Goal: Information Seeking & Learning: Find specific fact

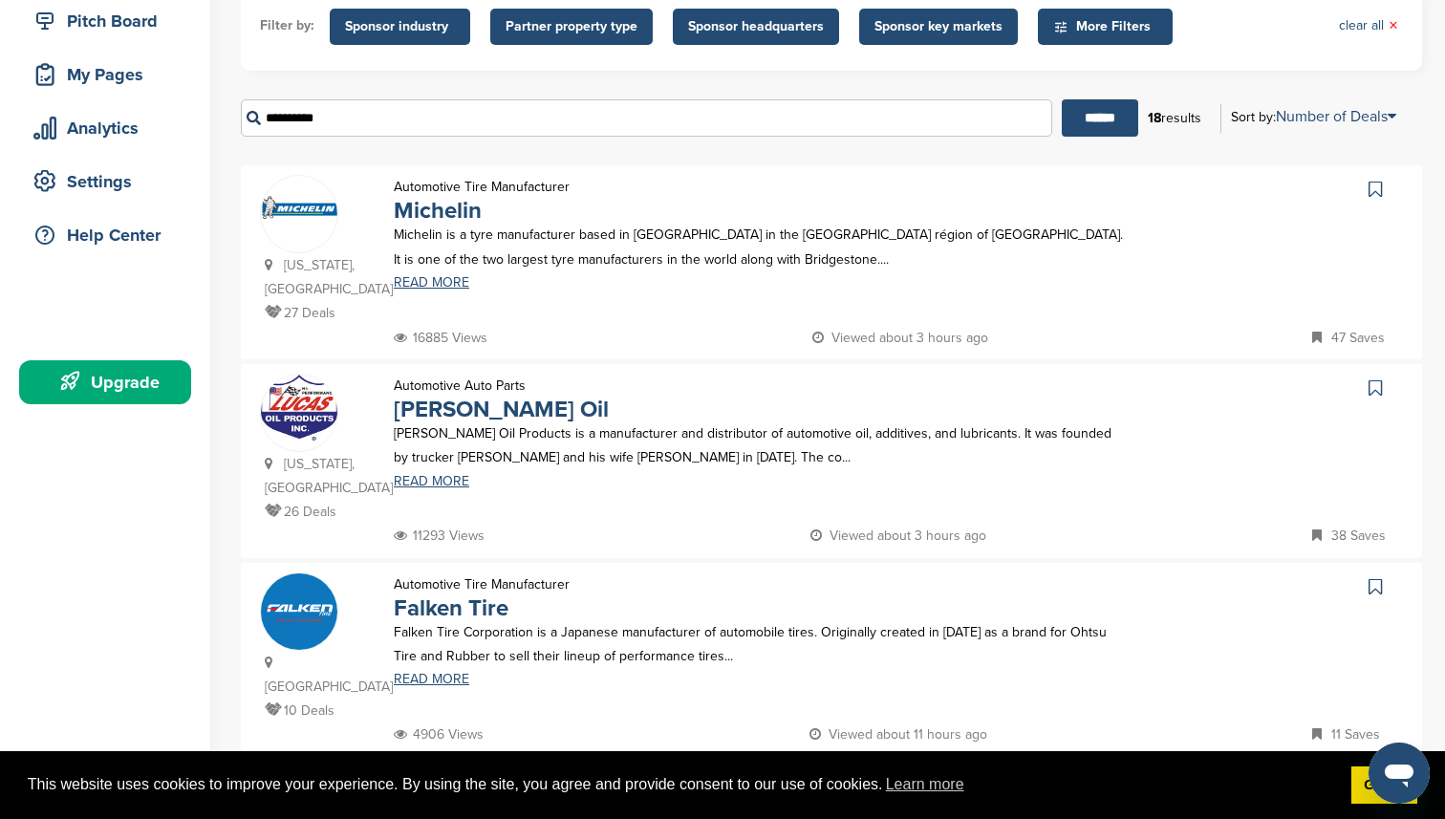
scroll to position [243, 0]
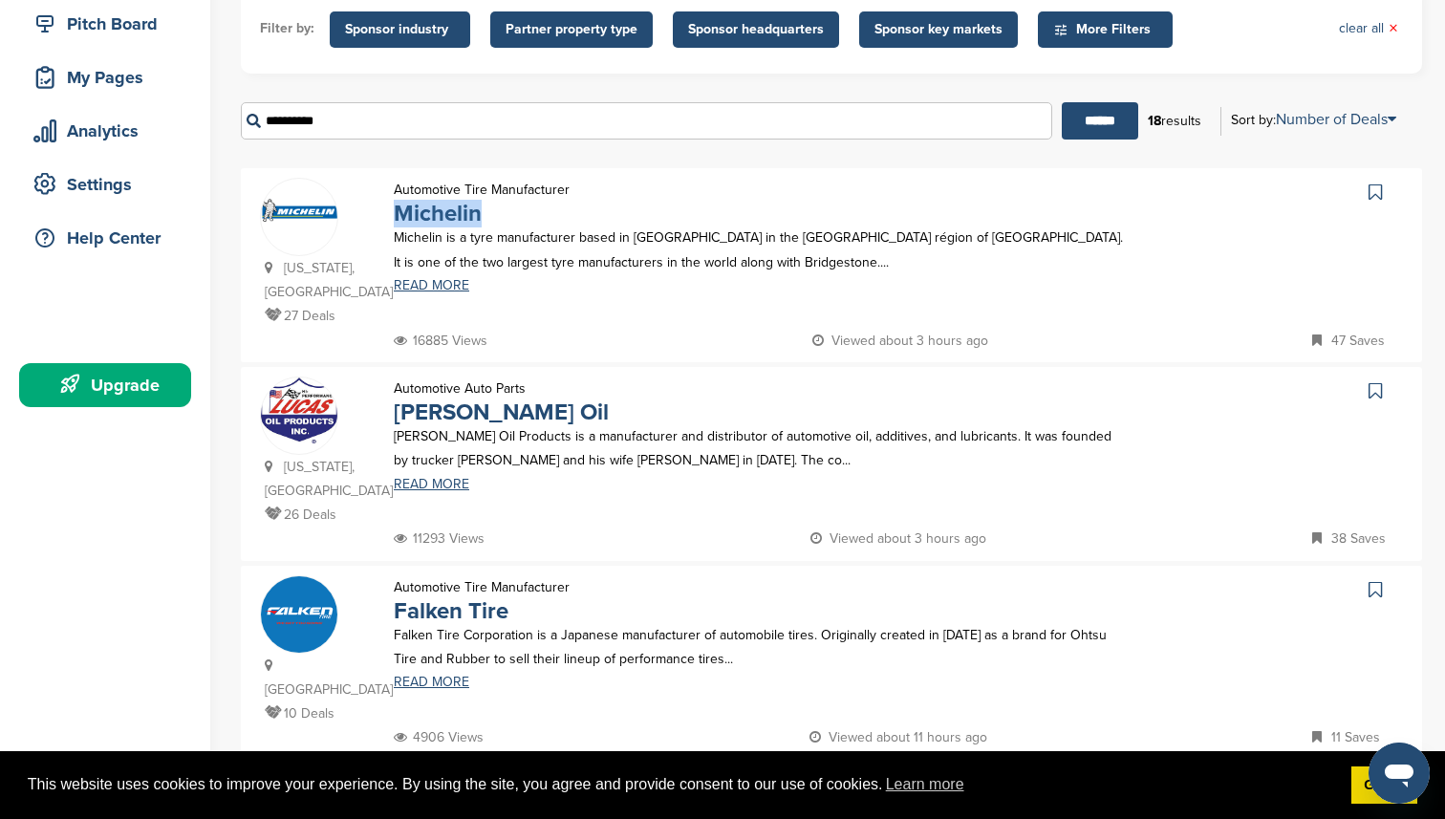
drag, startPoint x: 488, startPoint y: 216, endPoint x: 395, endPoint y: 214, distance: 93.7
type textarea "********"
click at [395, 214] on p "Michelin" at bounding box center [482, 214] width 176 height 24
copy link "Michelin"
drag, startPoint x: 494, startPoint y: 415, endPoint x: 393, endPoint y: 405, distance: 101.7
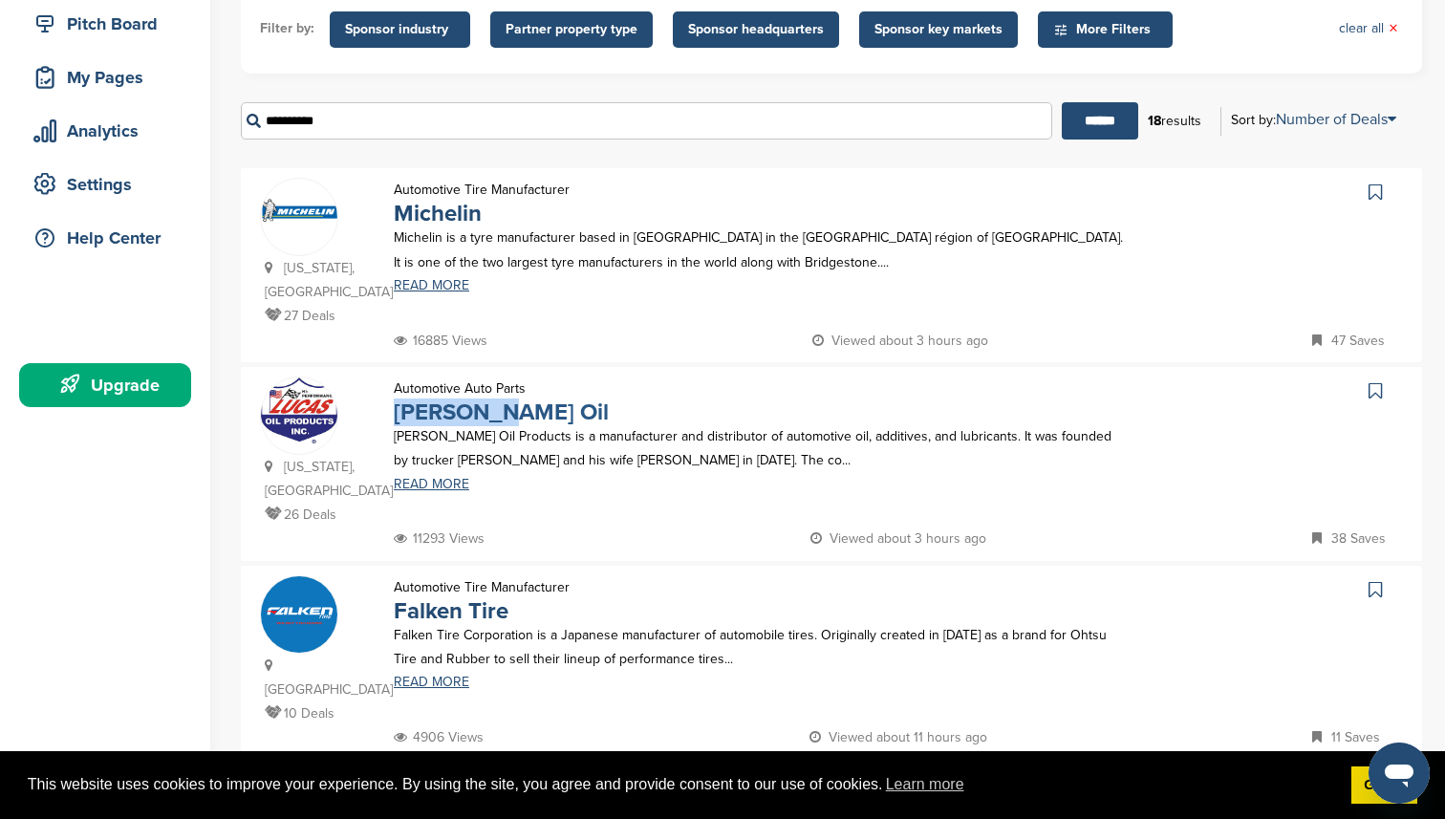
click at [394, 405] on p "[PERSON_NAME] Oil" at bounding box center [501, 412] width 215 height 24
copy link "[PERSON_NAME] Oil"
drag, startPoint x: 515, startPoint y: 589, endPoint x: 398, endPoint y: 588, distance: 117.5
click at [398, 599] on p "Falken Tire" at bounding box center [482, 611] width 176 height 24
copy link "Falken Tire"
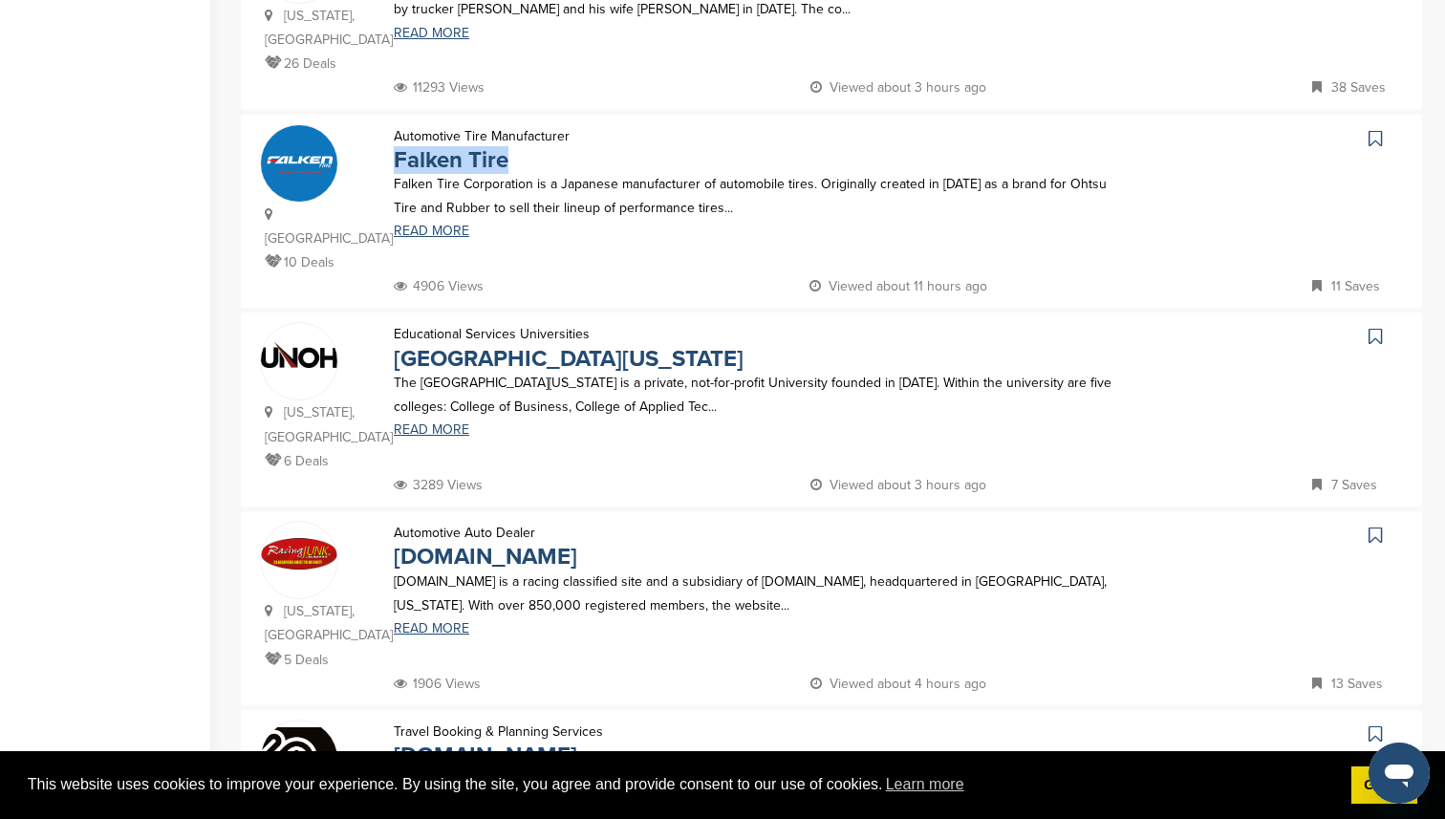
scroll to position [803, 0]
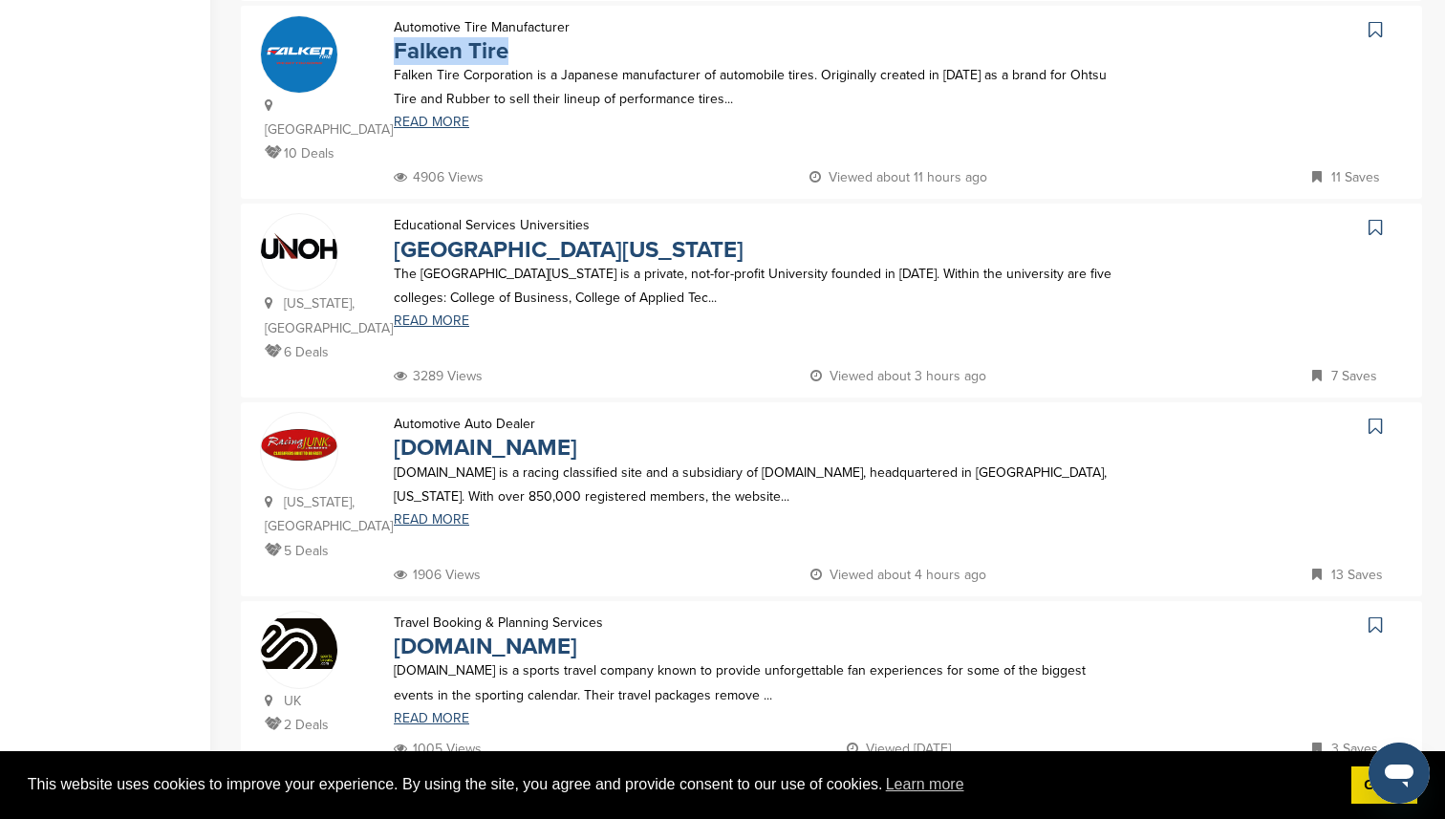
drag, startPoint x: 588, startPoint y: 381, endPoint x: 353, endPoint y: 388, distance: 235.2
click at [353, 412] on div "[US_STATE], [GEOGRAPHIC_DATA] 5 Deals Automotive Auto Dealer [DOMAIN_NAME] [DOM…" at bounding box center [831, 487] width 1143 height 151
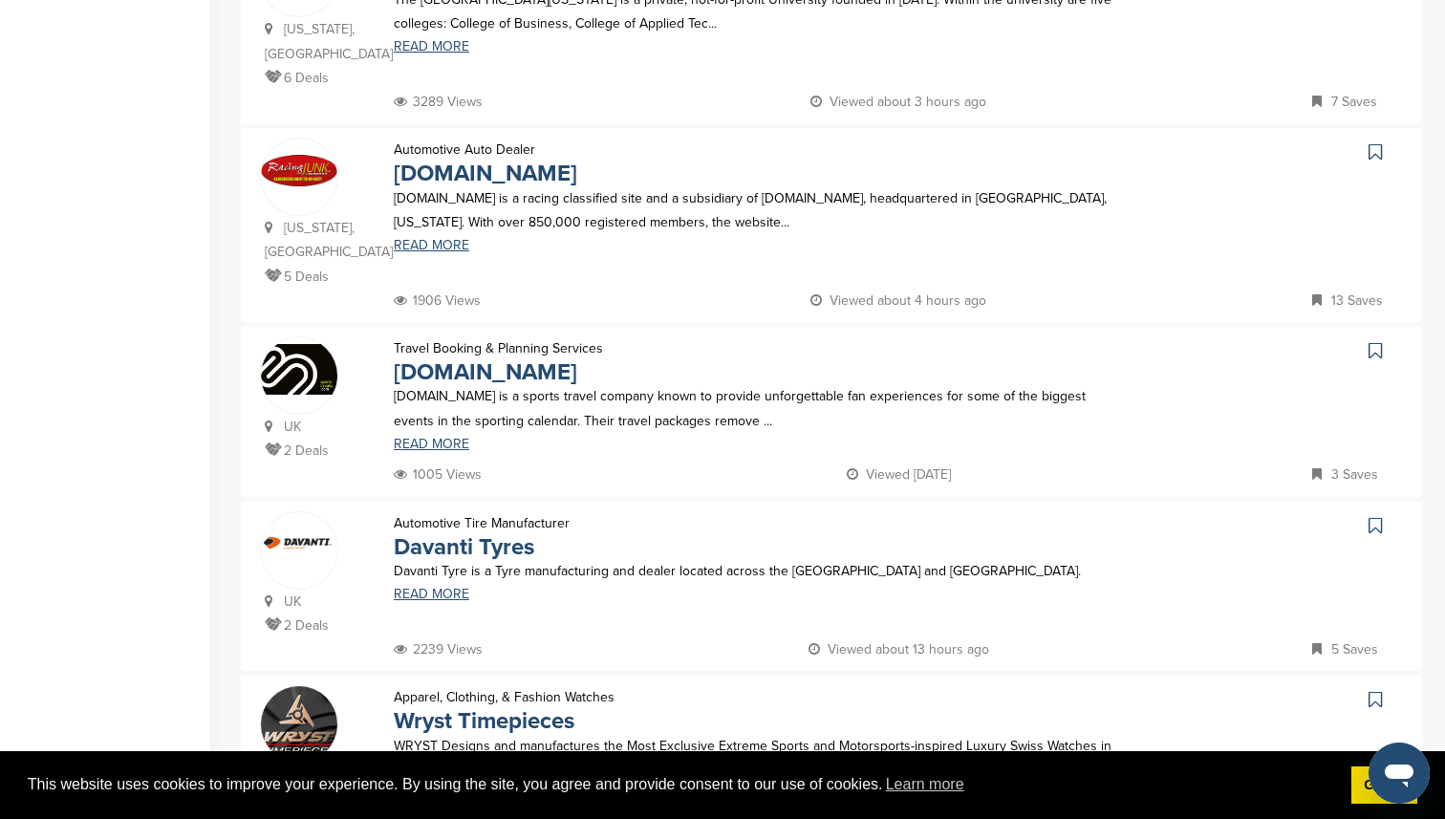
scroll to position [1090, 0]
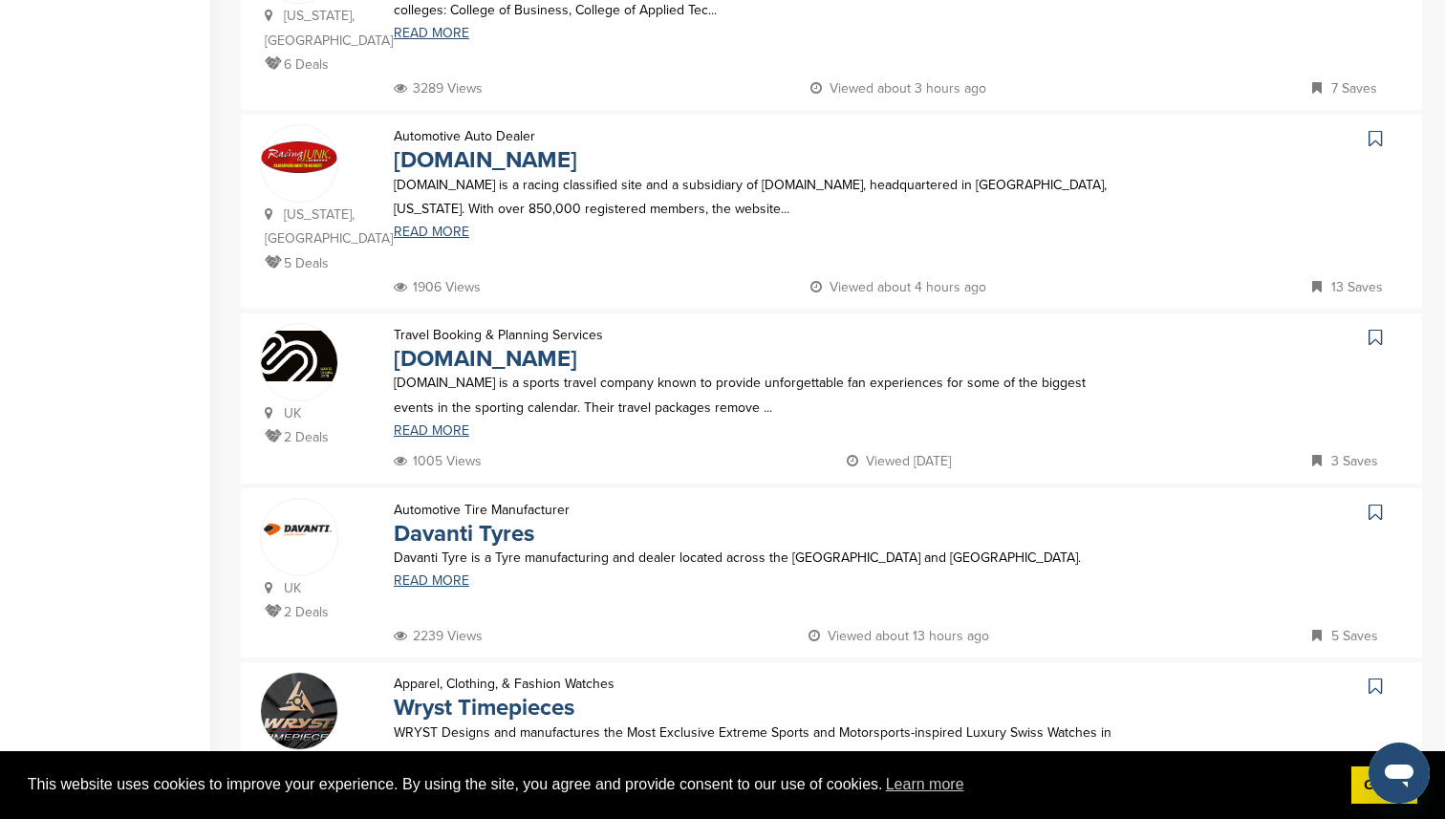
click at [606, 449] on div "1005 Views Viewed [DATE] 3 Saves" at bounding box center [896, 461] width 1014 height 24
drag, startPoint x: 621, startPoint y: 320, endPoint x: 394, endPoint y: 314, distance: 227.5
click at [394, 323] on div "Travel Booking & Planning Services [DOMAIN_NAME] [DOMAIN_NAME] is a sports trav…" at bounding box center [760, 386] width 771 height 126
copy link "[DOMAIN_NAME]"
drag, startPoint x: 552, startPoint y: 485, endPoint x: 387, endPoint y: 479, distance: 165.4
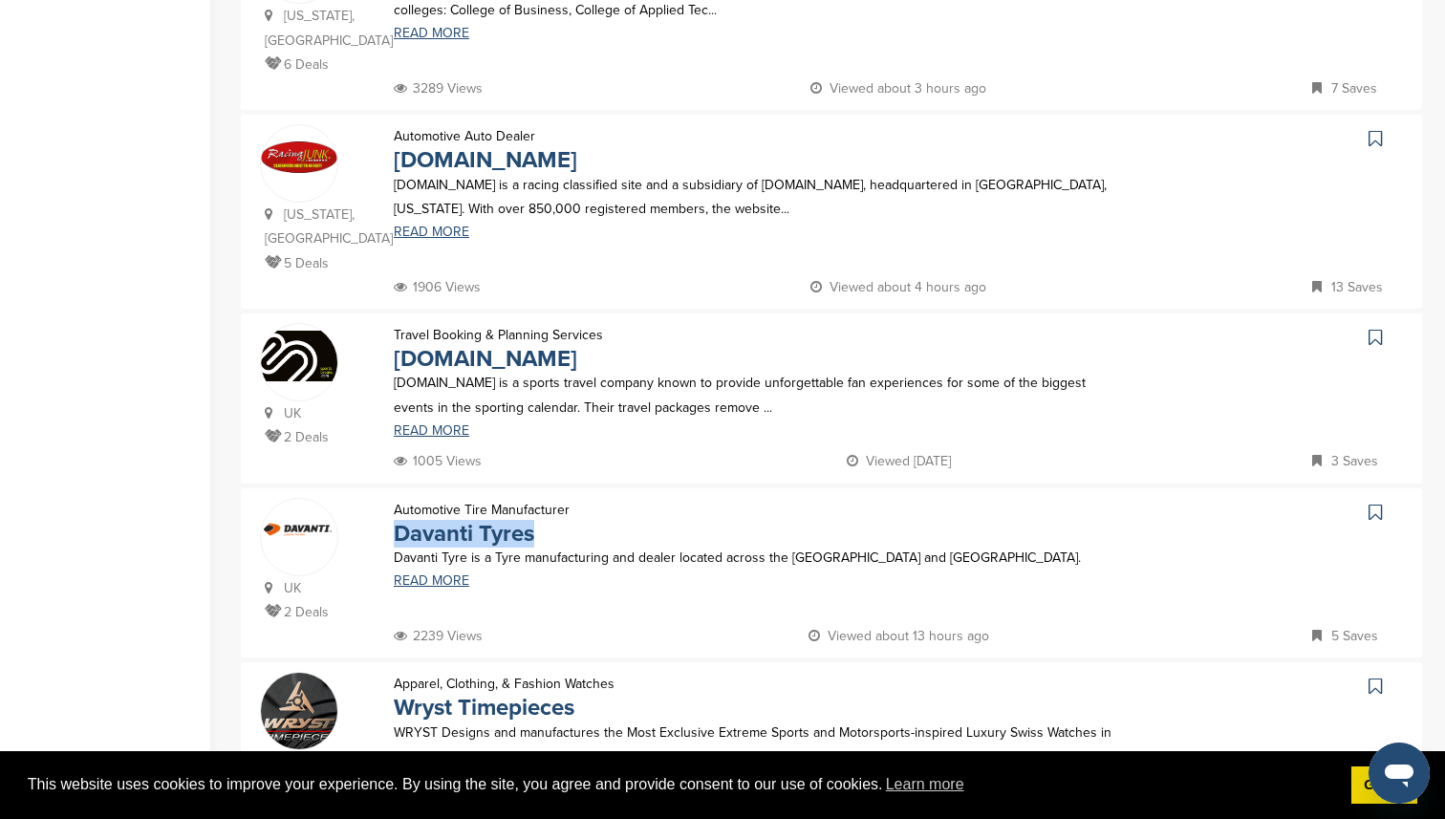
click at [387, 498] on div "Automotive Tire Manufacturer Davanti Tyres" at bounding box center [482, 522] width 214 height 48
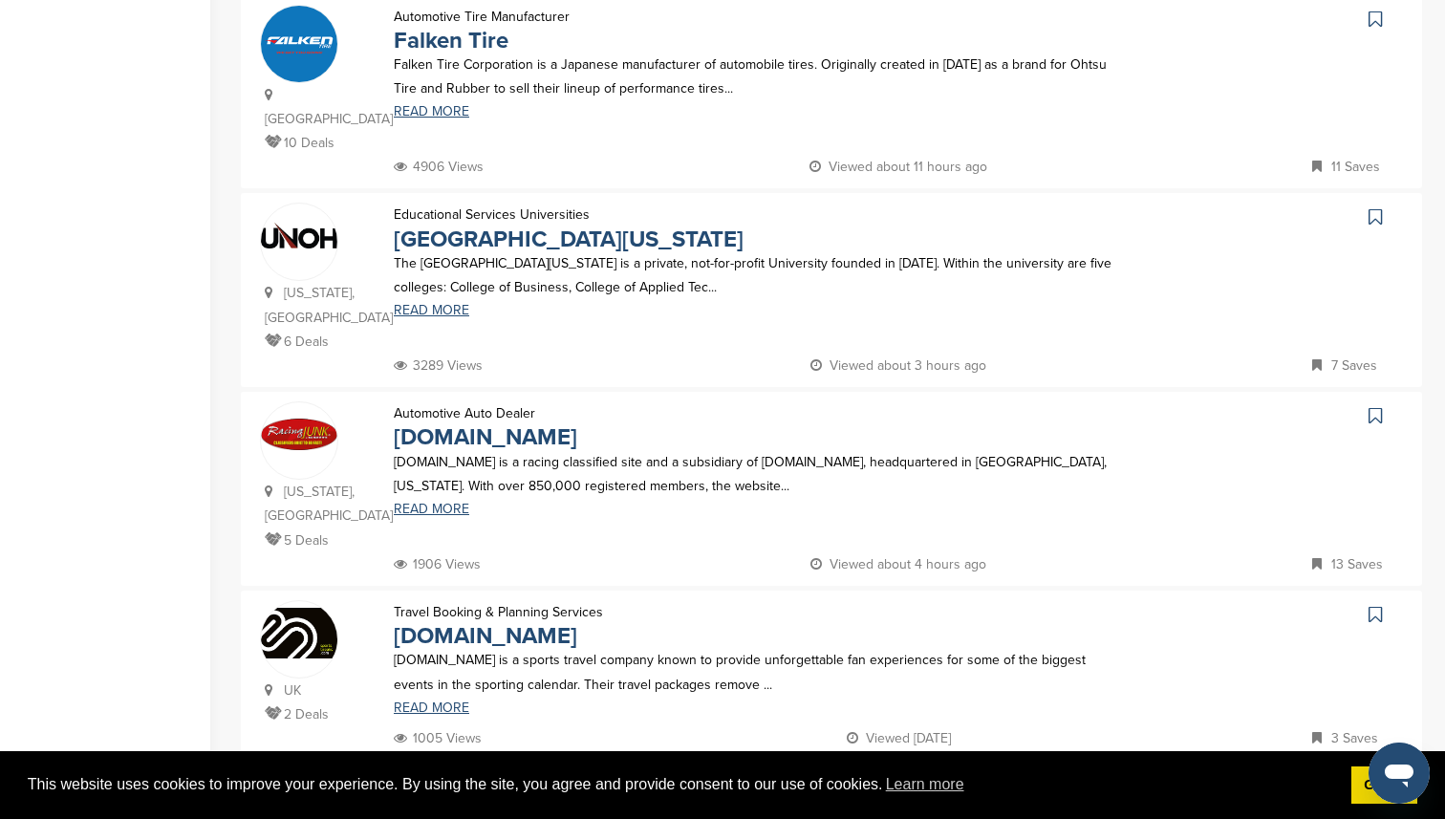
scroll to position [0, 0]
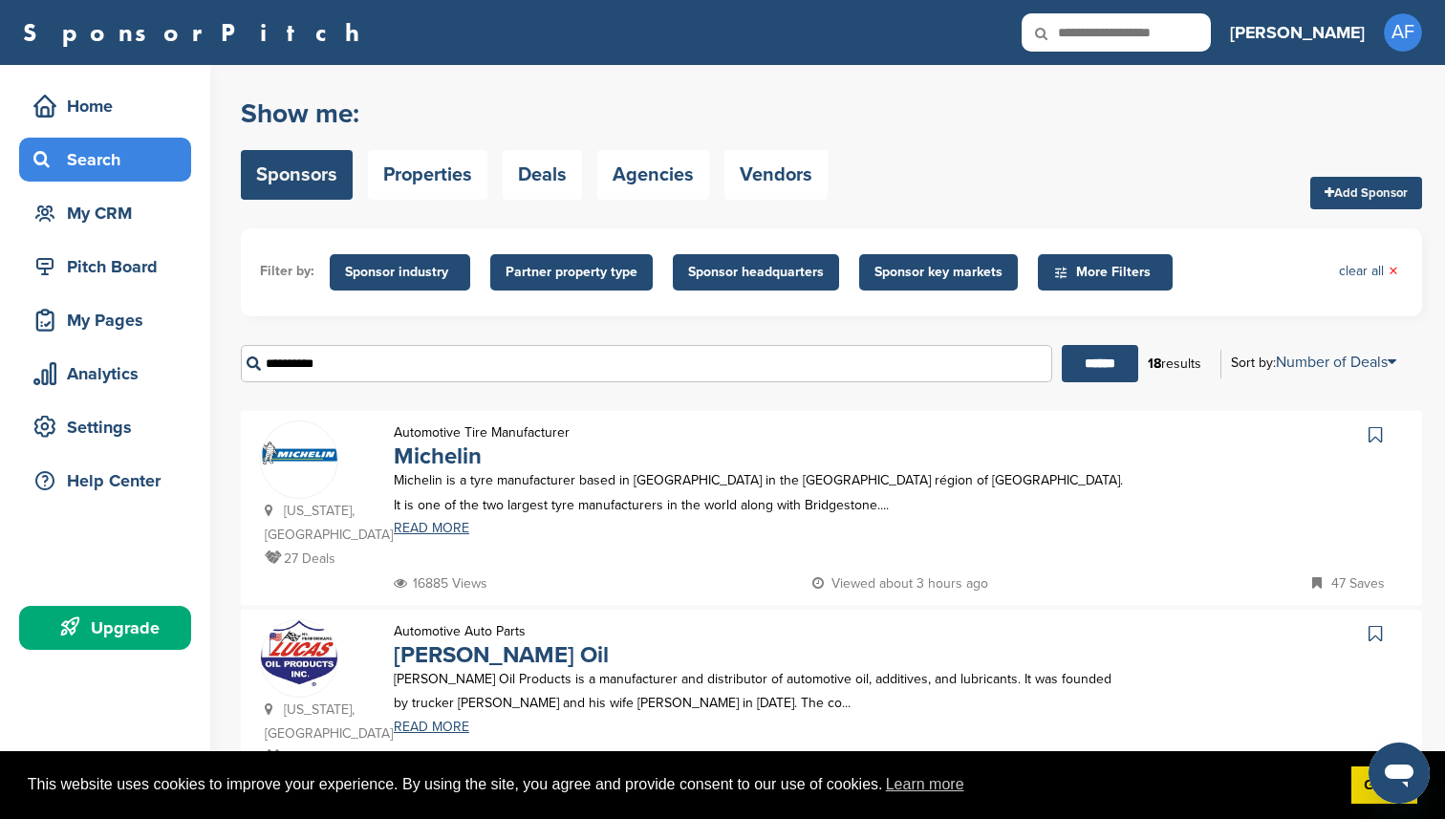
click at [1131, 255] on span "More Filters" at bounding box center [1105, 272] width 135 height 36
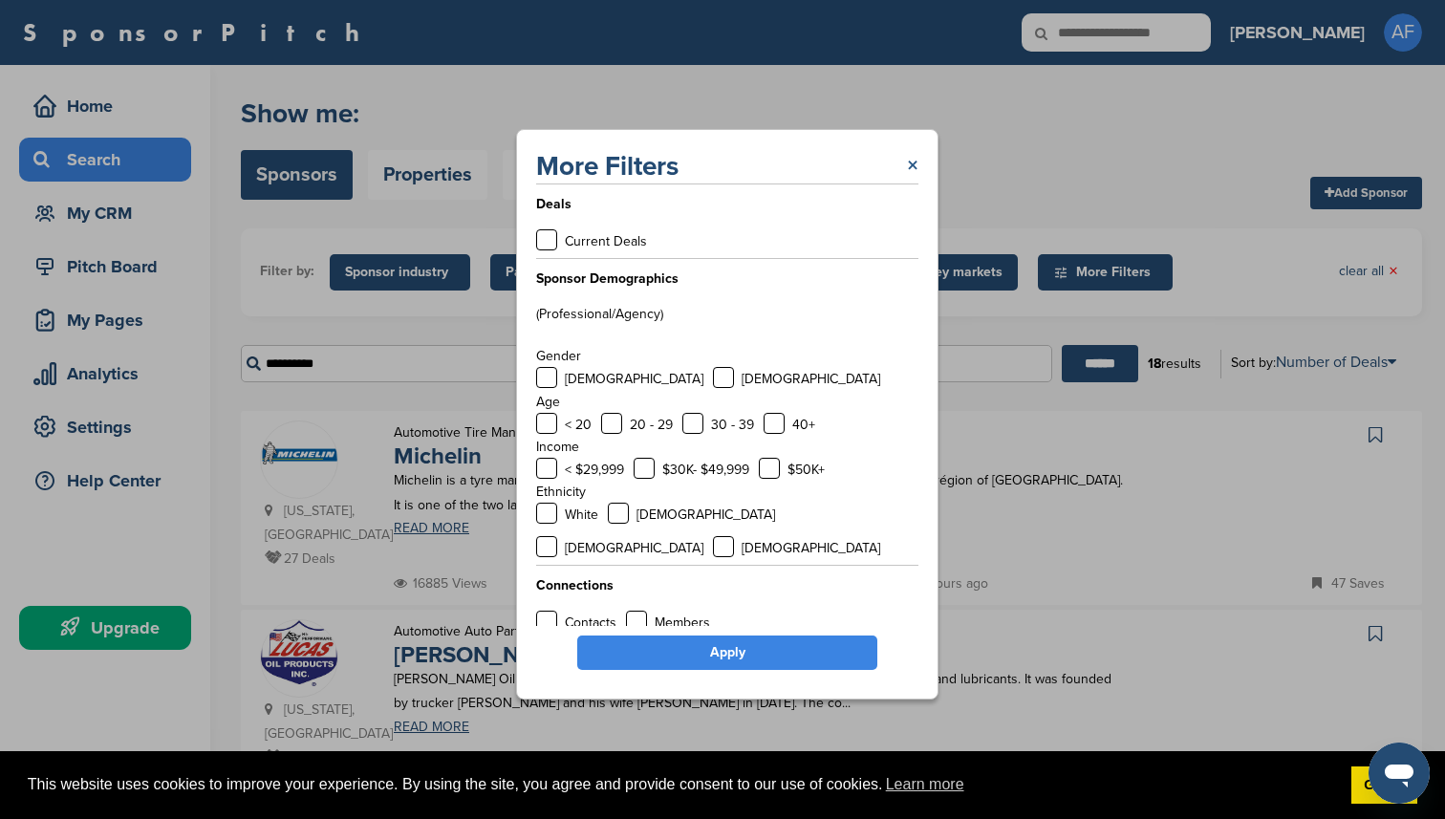
click at [916, 173] on link "×" at bounding box center [912, 166] width 11 height 34
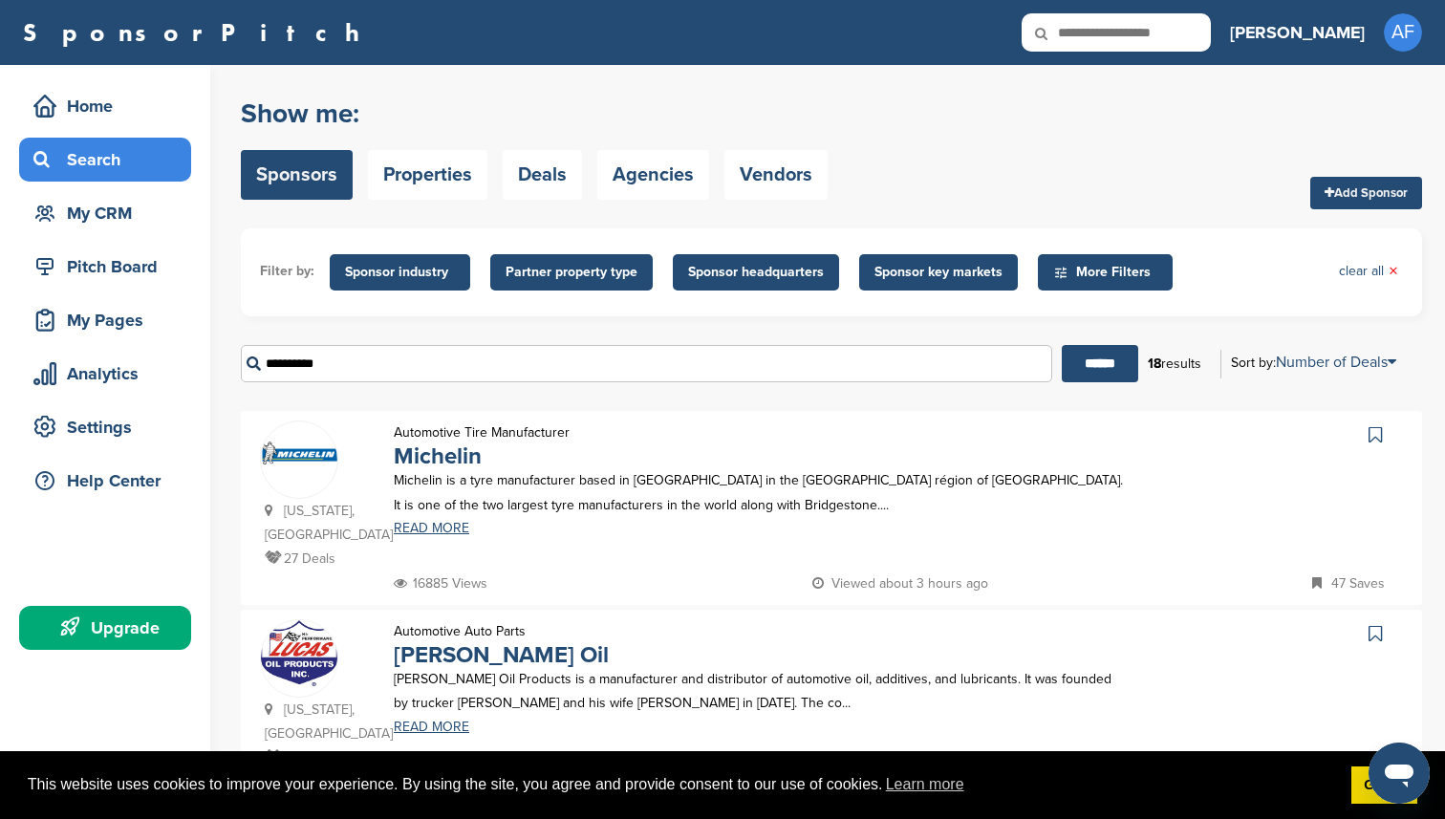
click at [352, 281] on span "Sponsor industry" at bounding box center [400, 272] width 110 height 21
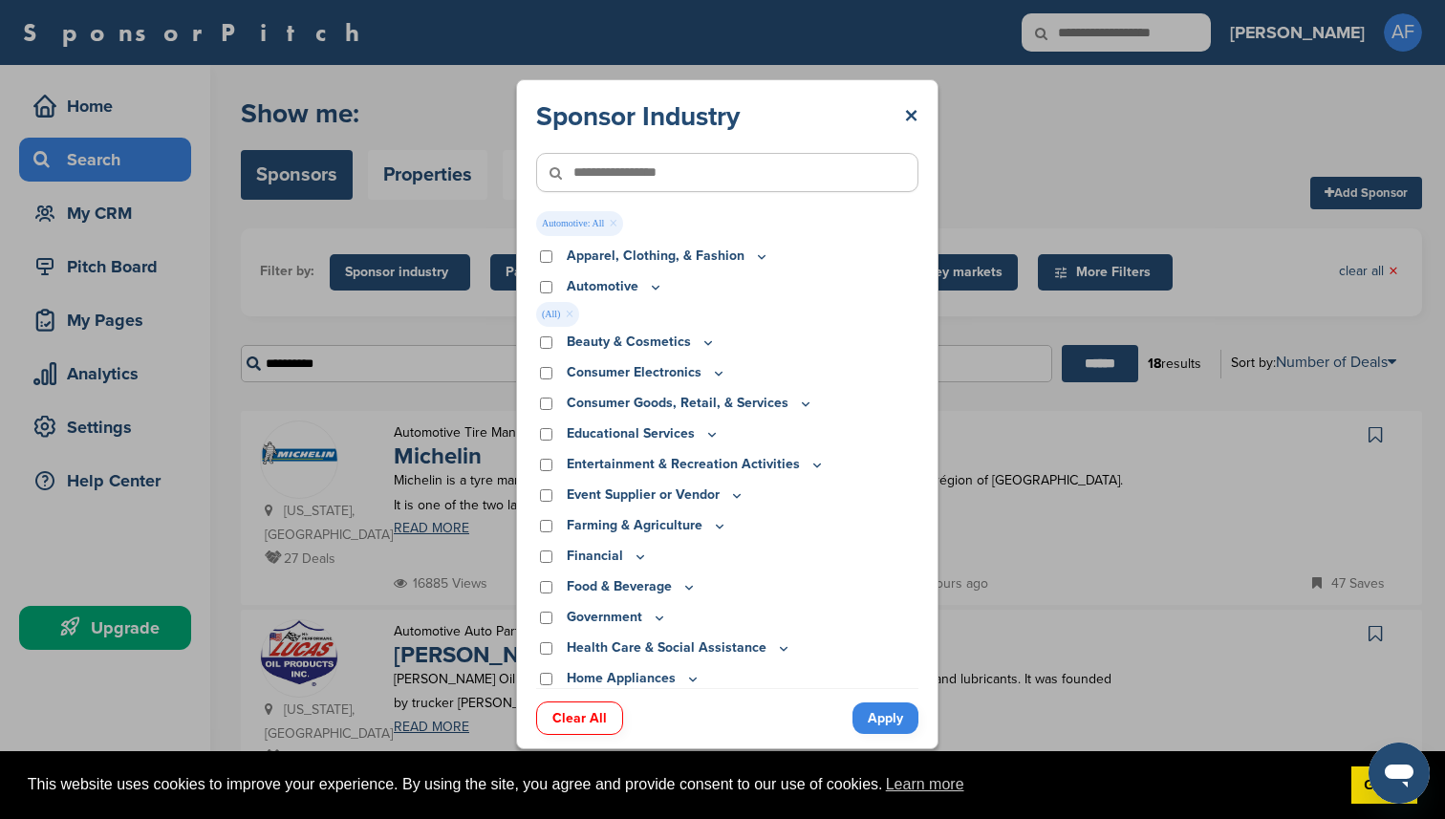
click at [875, 721] on link "Apply" at bounding box center [885, 718] width 66 height 32
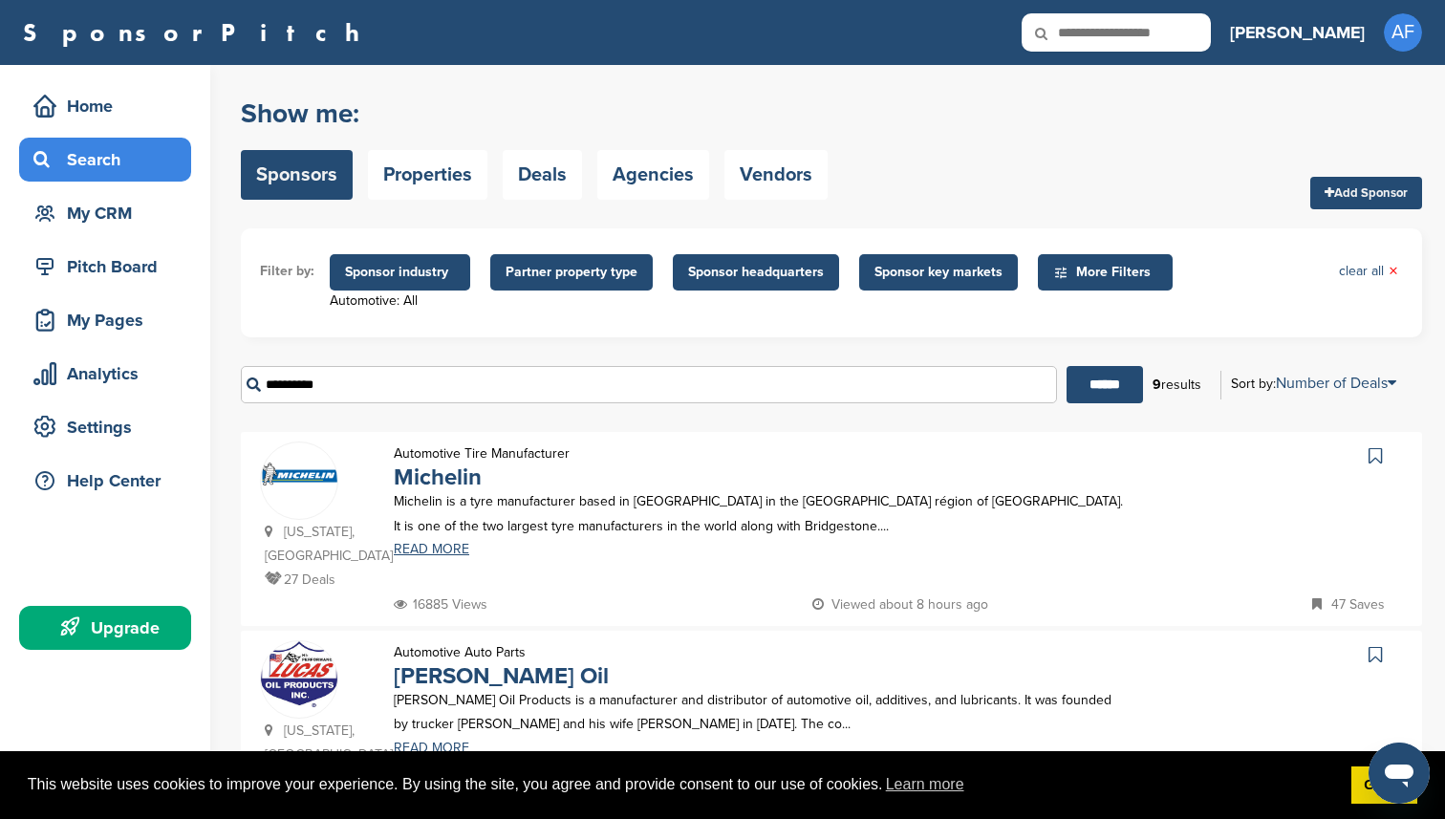
click at [710, 374] on input "**********" at bounding box center [649, 384] width 816 height 37
click at [1066, 366] on input "******" at bounding box center [1104, 384] width 76 height 37
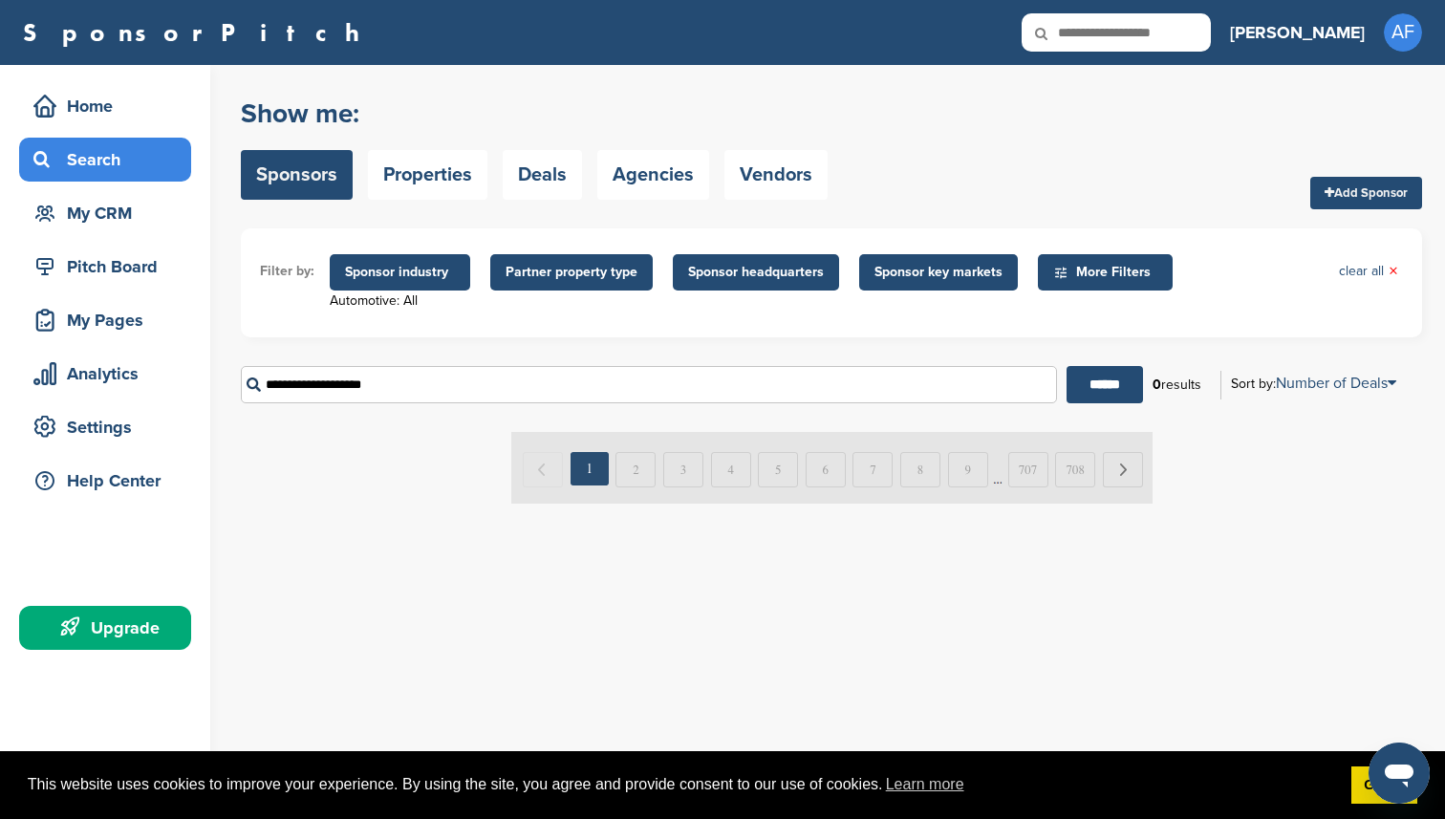
click at [772, 337] on form "Filter by: Sponsor industry Automotive: All Sponsor Industry × Automotive: All …" at bounding box center [831, 322] width 1181 height 189
type input "**********"
click at [1066, 366] on input "******" at bounding box center [1104, 384] width 76 height 37
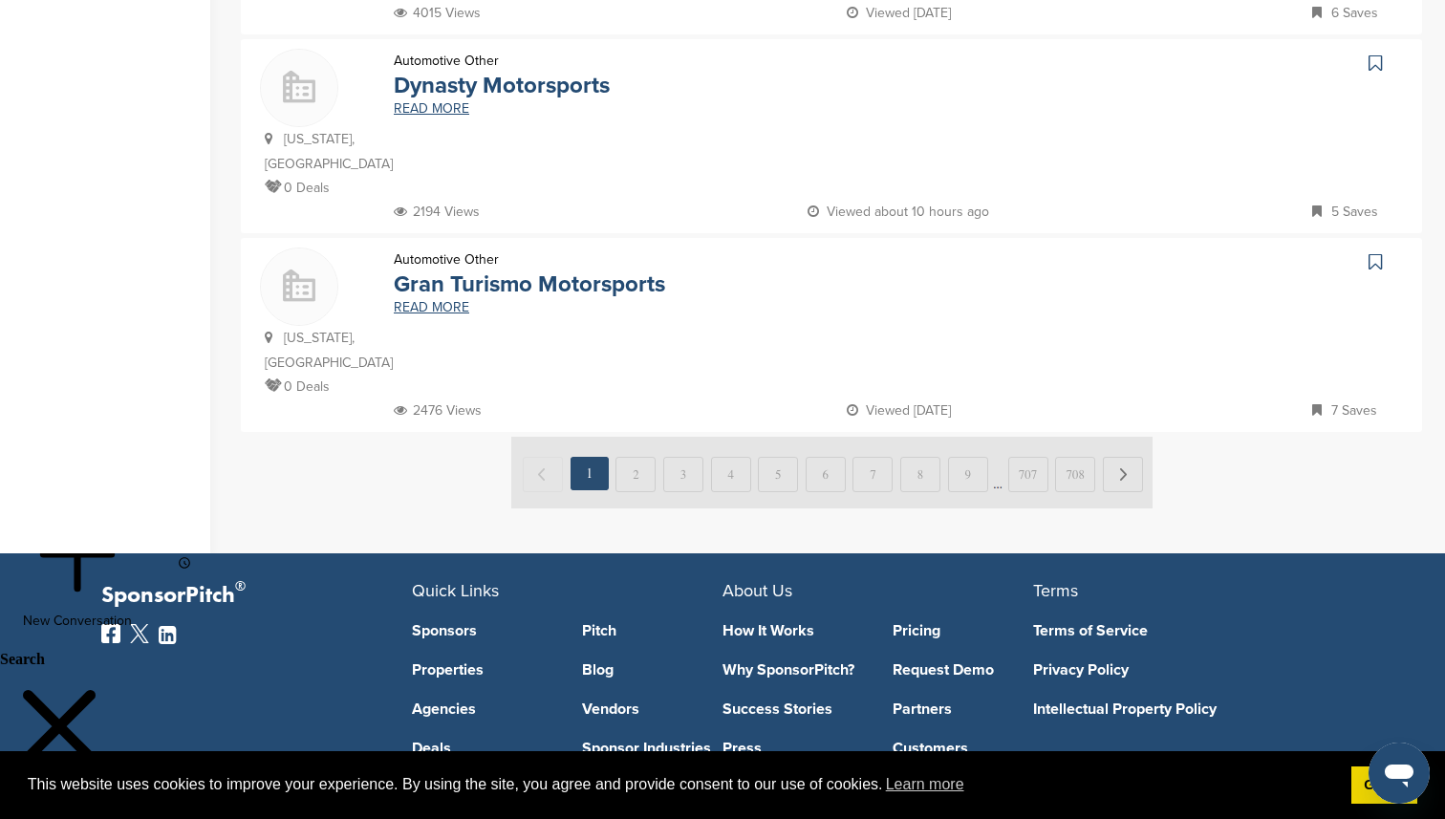
scroll to position [1838, 0]
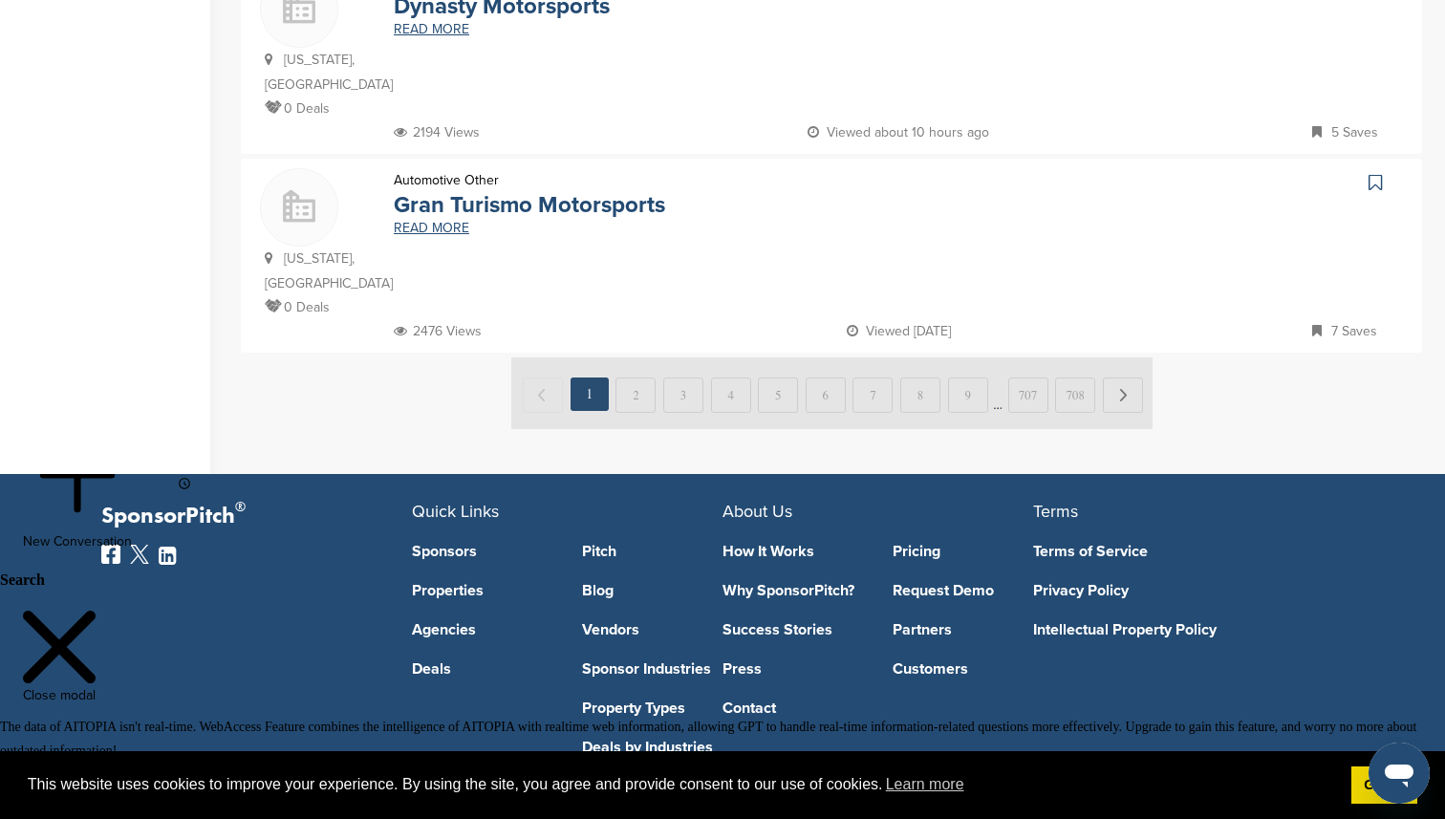
click at [622, 357] on img at bounding box center [831, 393] width 641 height 72
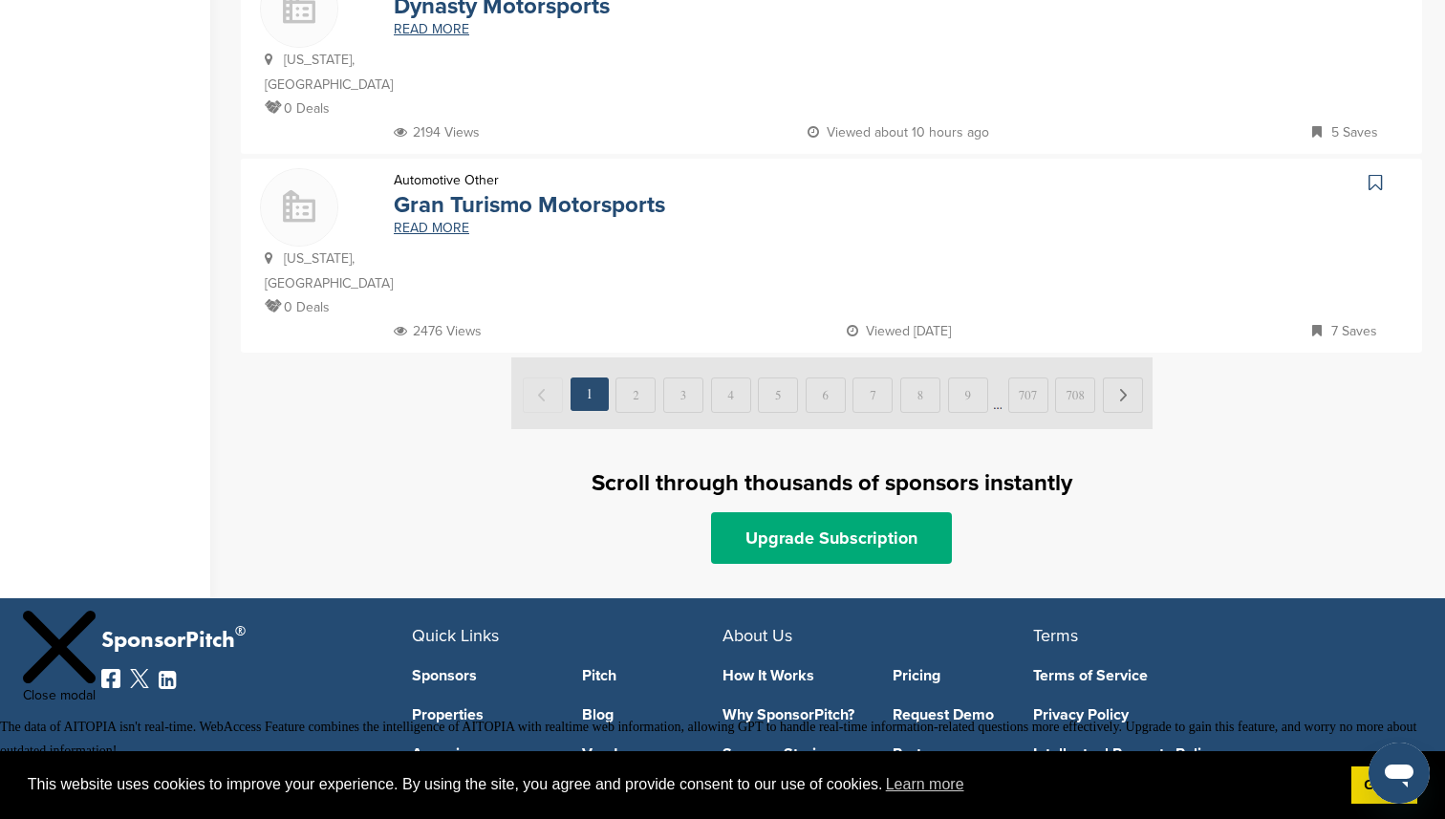
click at [638, 357] on img at bounding box center [831, 393] width 641 height 72
click at [1128, 357] on img at bounding box center [831, 393] width 641 height 72
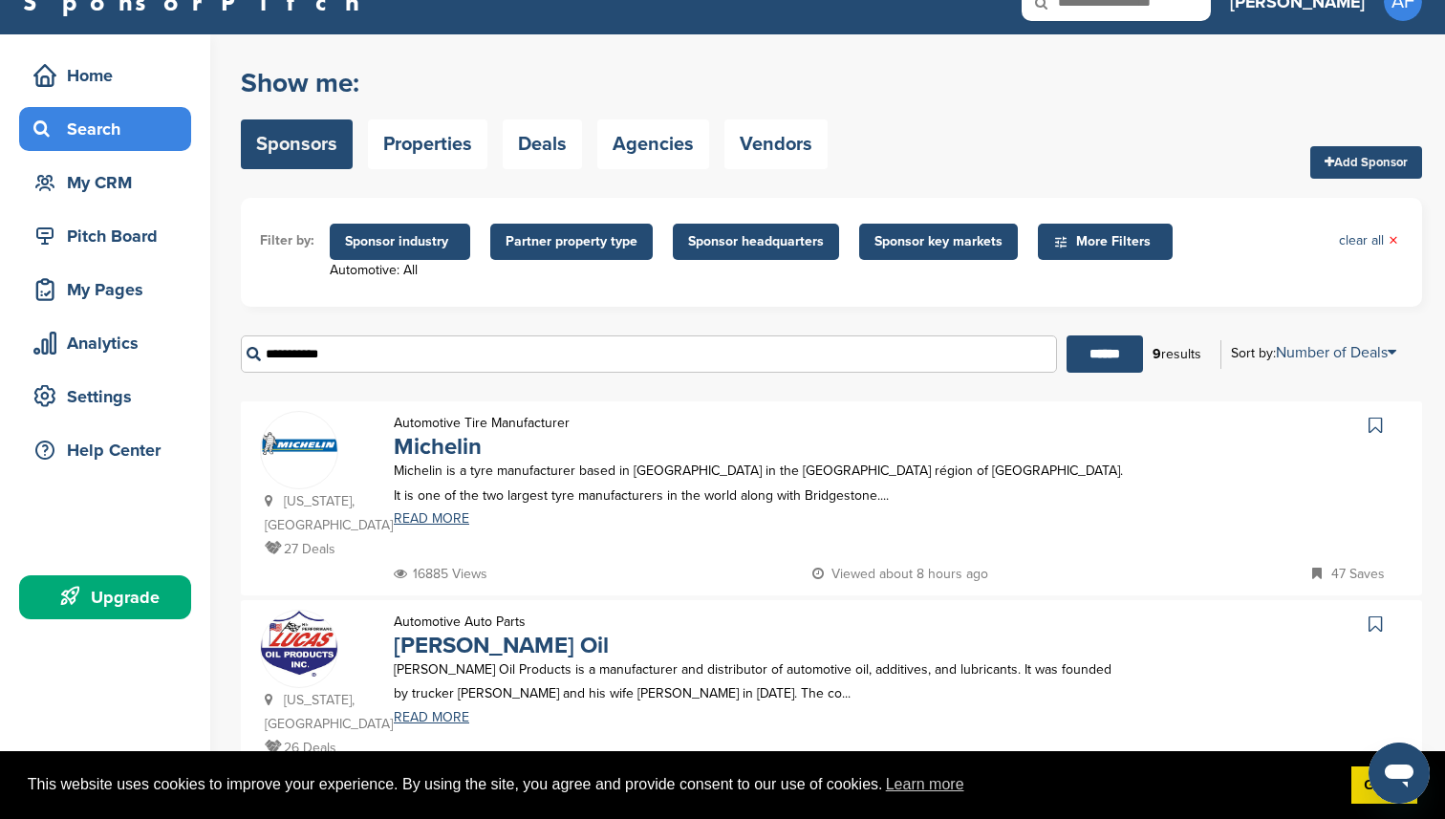
scroll to position [0, 0]
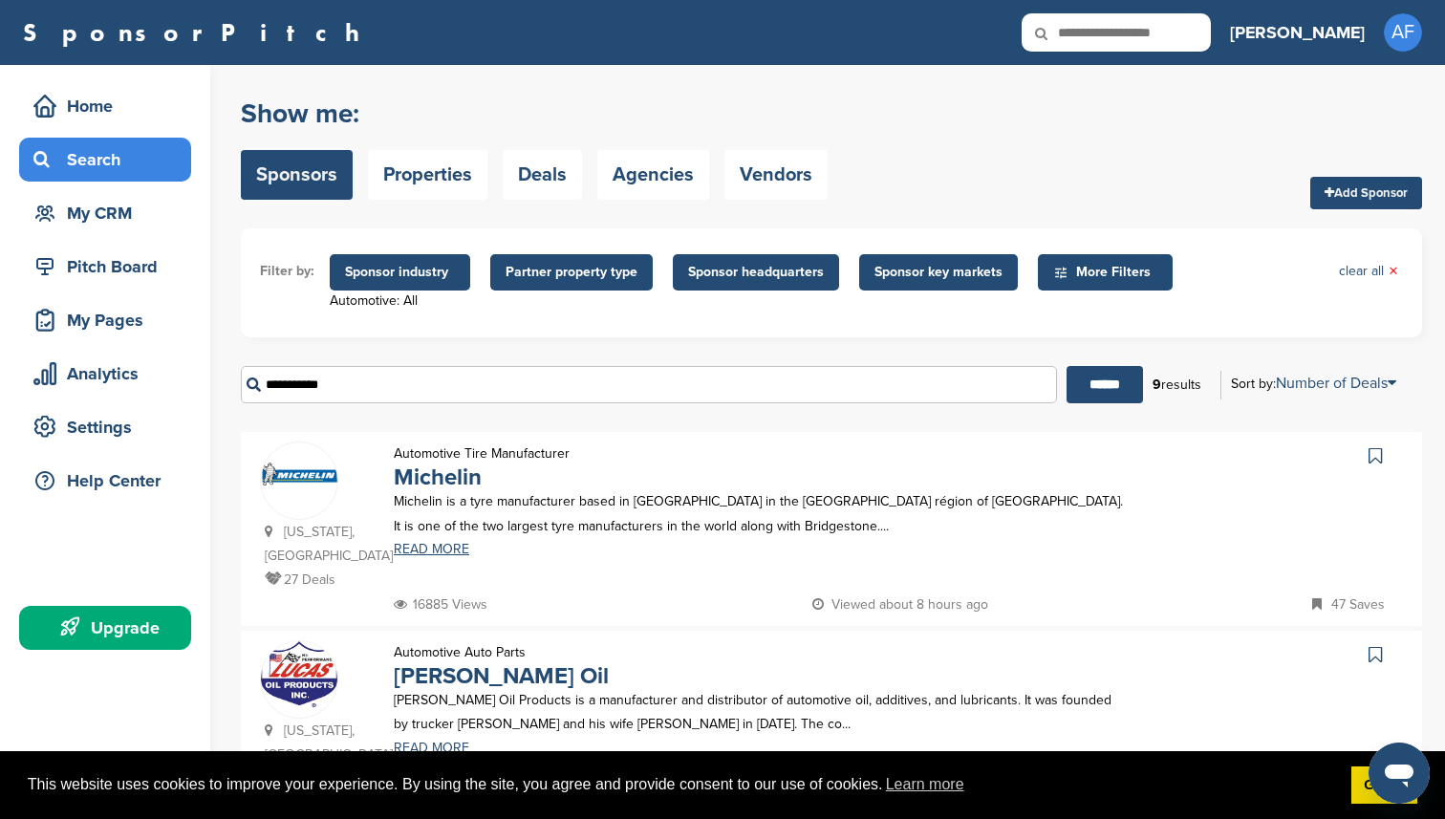
drag, startPoint x: 335, startPoint y: 389, endPoint x: 239, endPoint y: 383, distance: 96.7
